Goal: Check status

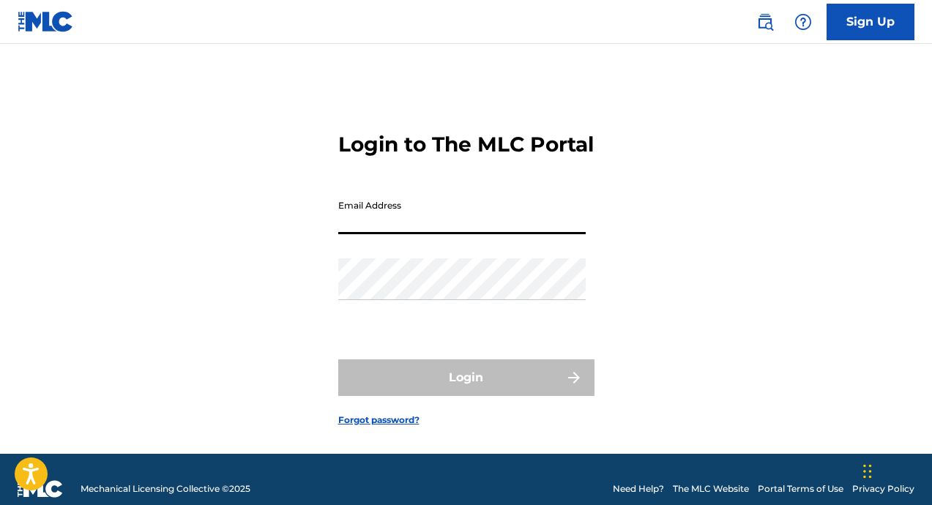
click at [438, 229] on input "Email Address" at bounding box center [461, 213] width 247 height 42
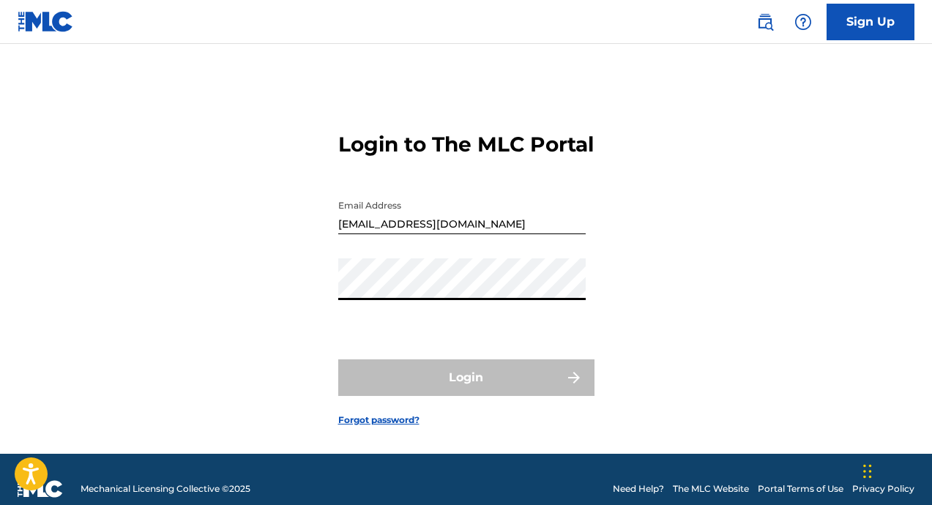
type input "[EMAIL_ADDRESS][DOMAIN_NAME]"
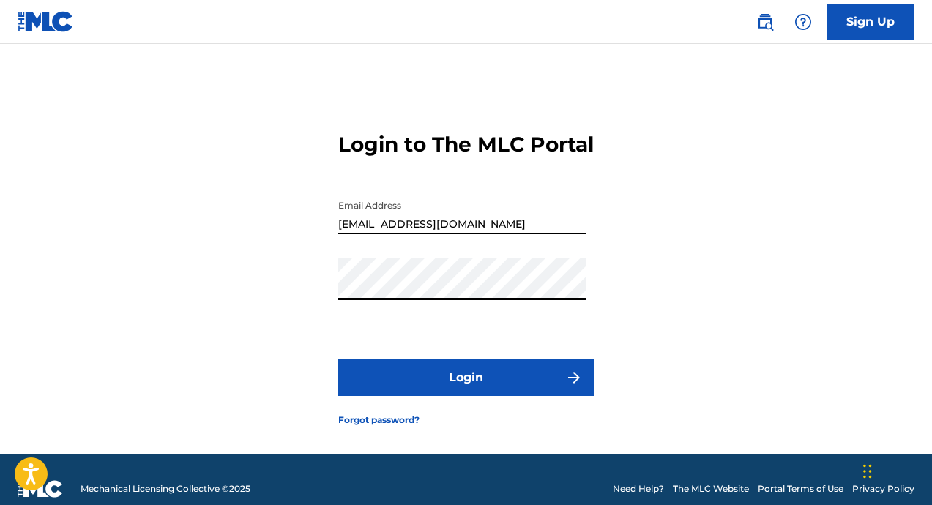
click at [484, 396] on button "Login" at bounding box center [466, 377] width 256 height 37
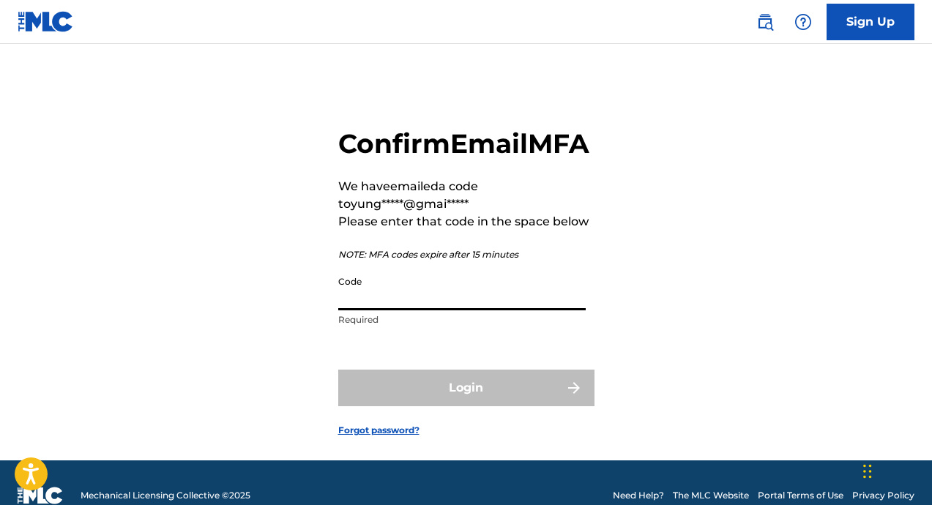
click at [378, 310] on input "Code" at bounding box center [461, 290] width 247 height 42
paste input "160497"
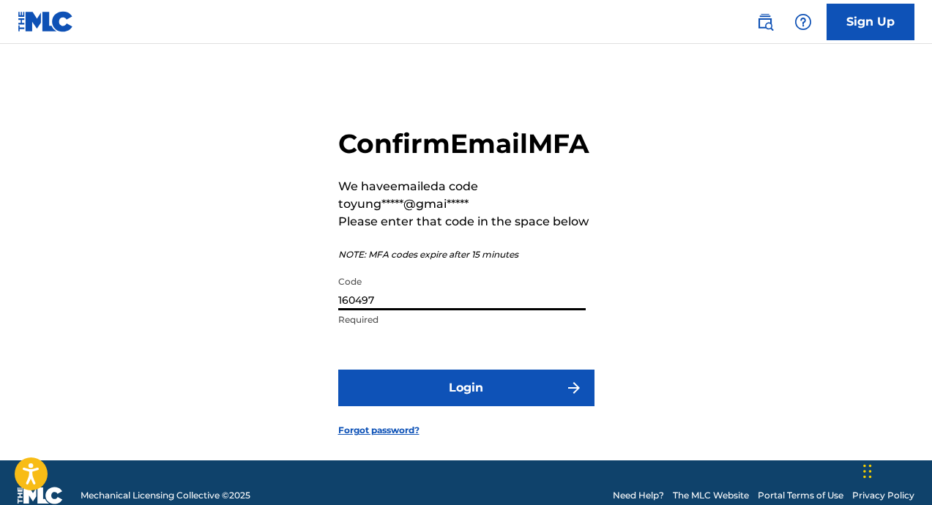
type input "160497"
click at [402, 406] on button "Login" at bounding box center [466, 388] width 256 height 37
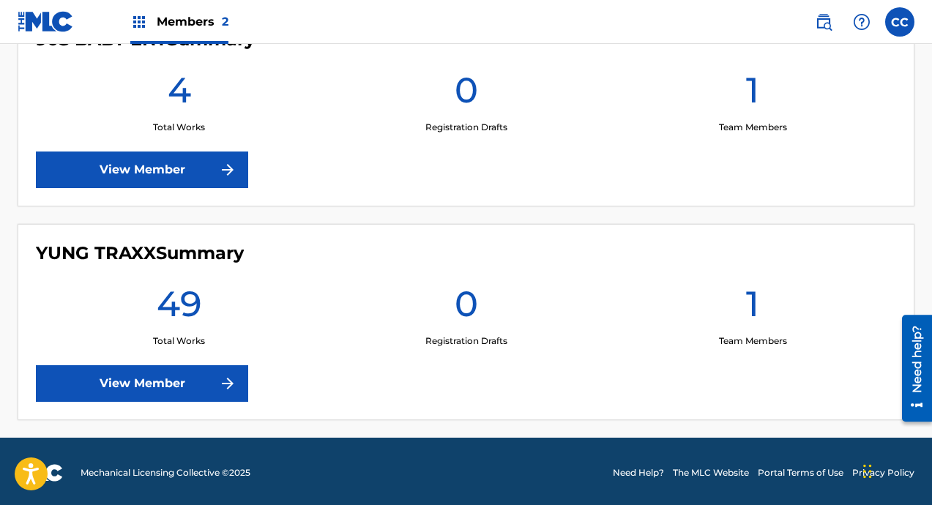
scroll to position [458, 0]
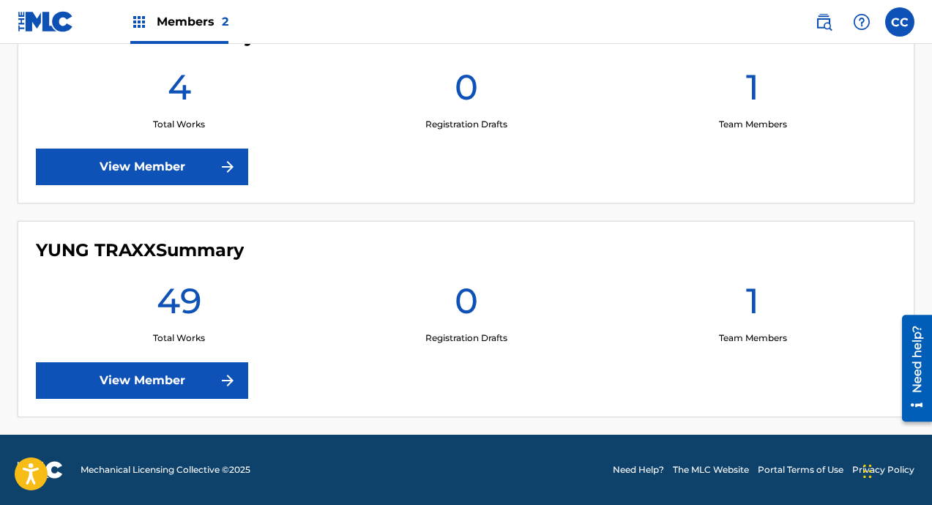
click at [192, 383] on link "View Member" at bounding box center [142, 380] width 212 height 37
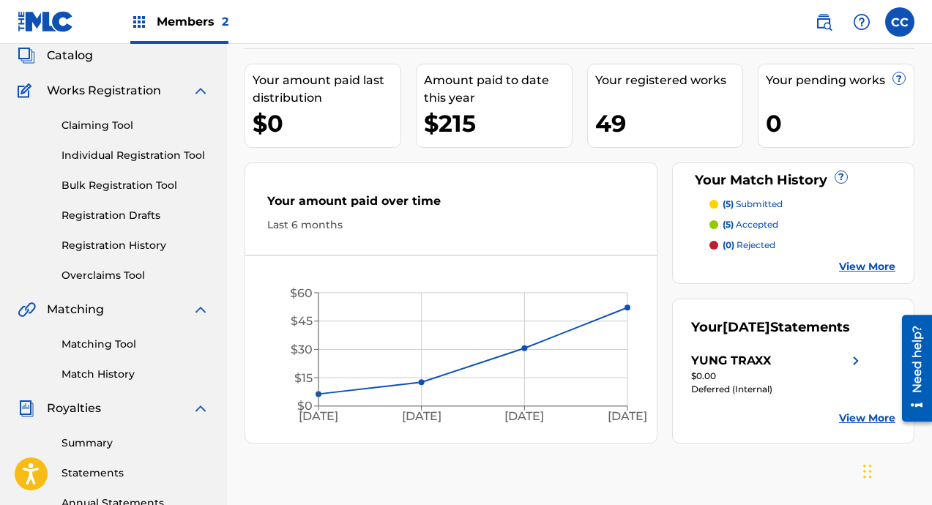
scroll to position [91, 0]
click at [738, 203] on p "(5) submitted" at bounding box center [752, 203] width 60 height 13
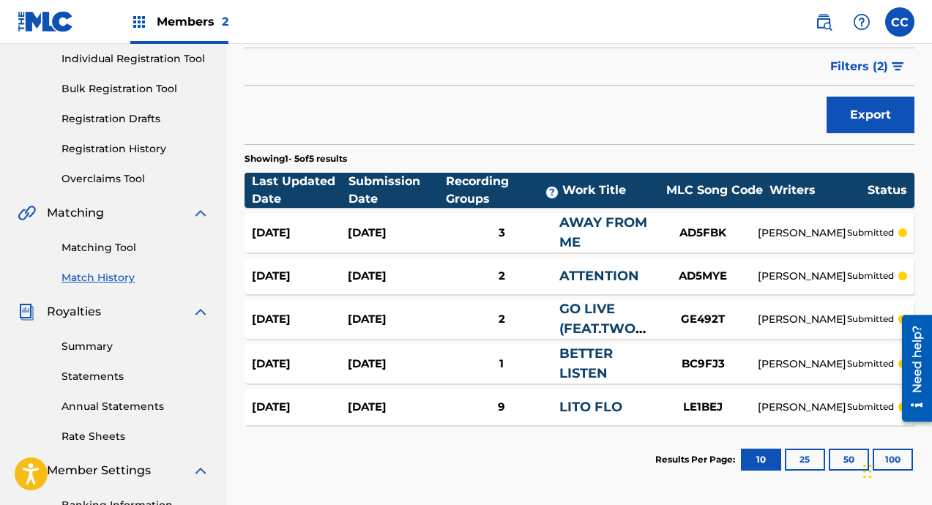
scroll to position [184, 0]
